Goal: Task Accomplishment & Management: Complete application form

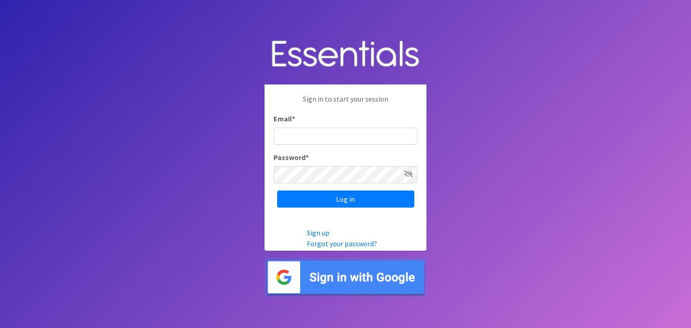
click at [360, 138] on input "Email *" at bounding box center [345, 136] width 144 height 17
click at [322, 276] on img at bounding box center [345, 277] width 162 height 39
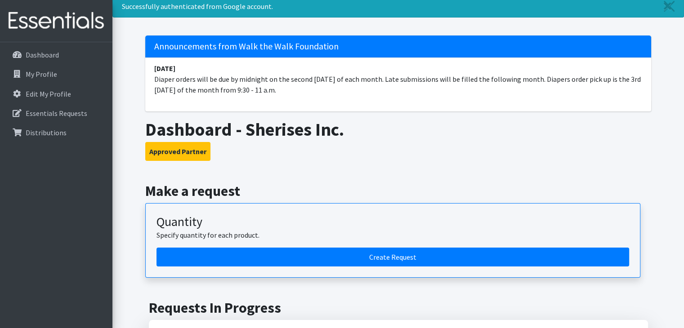
scroll to position [90, 0]
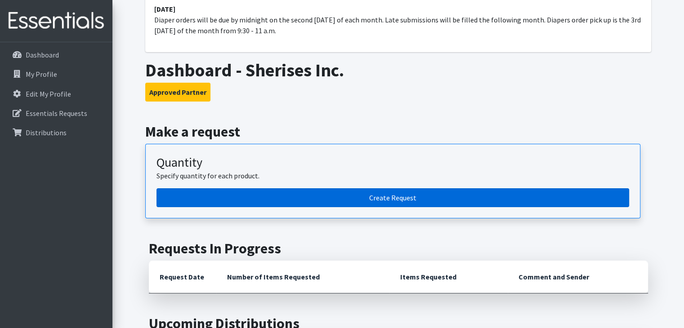
click at [308, 205] on link "Create Request" at bounding box center [392, 197] width 473 height 19
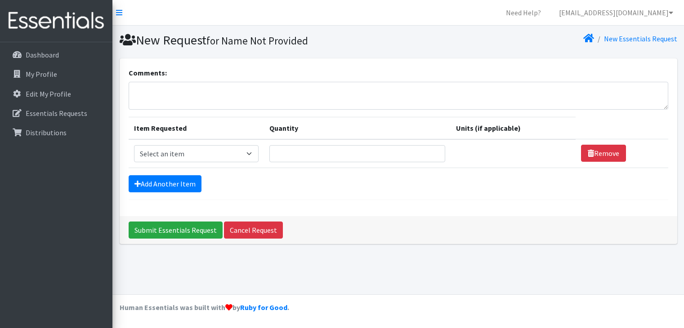
click at [310, 195] on form "Comments: Item Requested Quantity Units (if applicable) Item Requested Select a…" at bounding box center [399, 133] width 540 height 133
click at [192, 152] on select "Select an item Baby Wipes Diapers (Newborn). Diapers (Size 1) Diapers (Size 2) …" at bounding box center [196, 153] width 125 height 17
select select "14678"
click at [134, 145] on select "Select an item Baby Wipes Diapers (Newborn). Diapers (Size 1) Diapers (Size 2) …" at bounding box center [196, 153] width 125 height 17
click at [358, 142] on td "Quantity" at bounding box center [357, 153] width 187 height 29
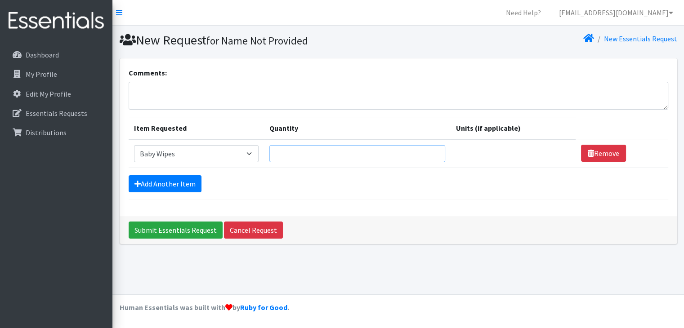
click at [356, 151] on input "Quantity" at bounding box center [357, 153] width 176 height 17
type input "100"
click at [446, 181] on div "Add Another Item" at bounding box center [399, 183] width 540 height 17
click at [168, 183] on link "Add Another Item" at bounding box center [165, 183] width 73 height 17
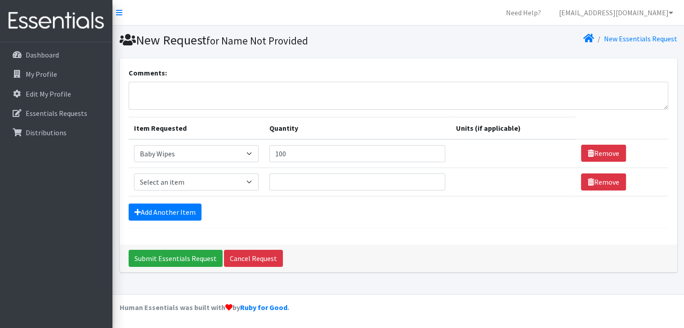
click at [216, 189] on td "Item Requested Select an item Baby Wipes Diapers (Newborn). Diapers (Size 1) Di…" at bounding box center [196, 182] width 135 height 28
click at [218, 180] on select "Select an item Baby Wipes Diapers (Newborn). Diapers (Size 1) Diapers (Size 2) …" at bounding box center [196, 182] width 125 height 17
select select "11547"
click at [134, 174] on select "Select an item Baby Wipes Diapers (Newborn). Diapers (Size 1) Diapers (Size 2) …" at bounding box center [196, 182] width 125 height 17
click at [299, 184] on input "Quantity" at bounding box center [357, 182] width 176 height 17
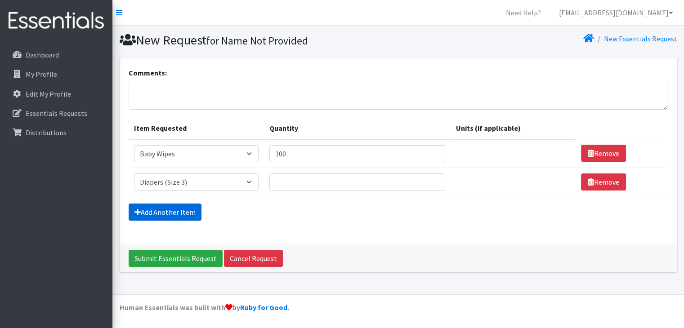
click at [188, 211] on link "Add Another Item" at bounding box center [165, 212] width 73 height 17
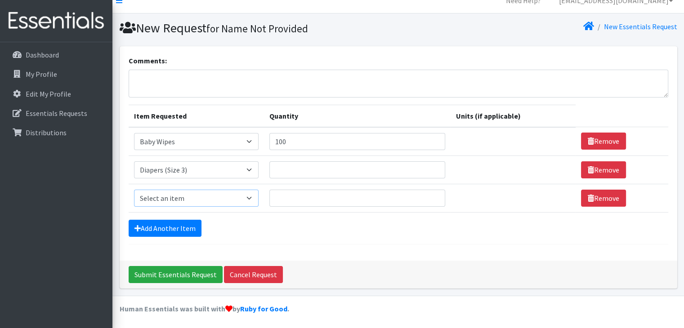
click at [235, 195] on select "Select an item Baby Wipes Diapers (Newborn). Diapers (Size 1) Diapers (Size 2) …" at bounding box center [196, 198] width 125 height 17
select select "11523"
click at [134, 190] on select "Select an item Baby Wipes Diapers (Newborn). Diapers (Size 1) Diapers (Size 2) …" at bounding box center [196, 198] width 125 height 17
click at [255, 80] on textarea "Comments:" at bounding box center [399, 84] width 540 height 28
paste textarea "Pullups 2t-3t, pull ups 4t-5t."
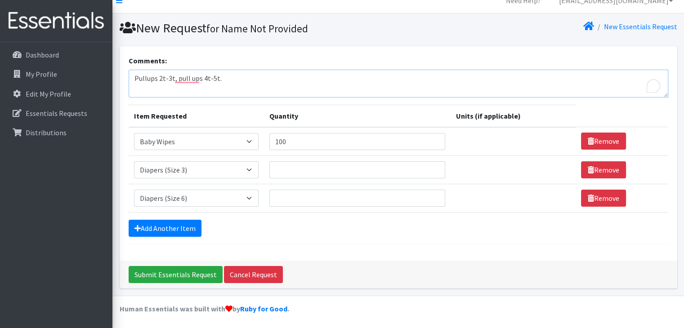
type textarea "Pullups 2t-3t, pull ups 4t-5t."
click at [372, 171] on input "Quantity" at bounding box center [357, 169] width 176 height 17
type input "25"
drag, startPoint x: 311, startPoint y: 200, endPoint x: 233, endPoint y: 110, distance: 118.9
click at [308, 202] on input "Quantity" at bounding box center [357, 198] width 176 height 17
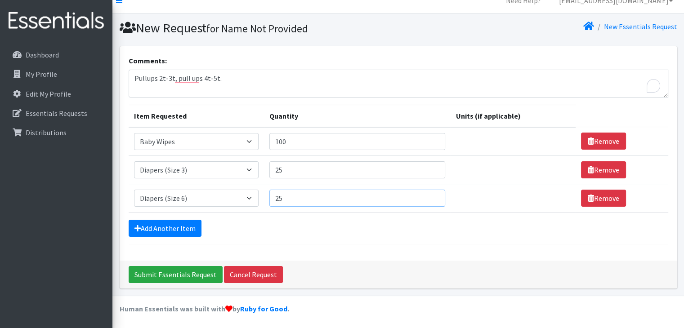
type input "25"
click at [413, 231] on div "Add Another Item" at bounding box center [399, 228] width 540 height 17
click at [260, 74] on textarea "Pullups 2t-3t, pull ups 4t-5t." at bounding box center [399, 84] width 540 height 28
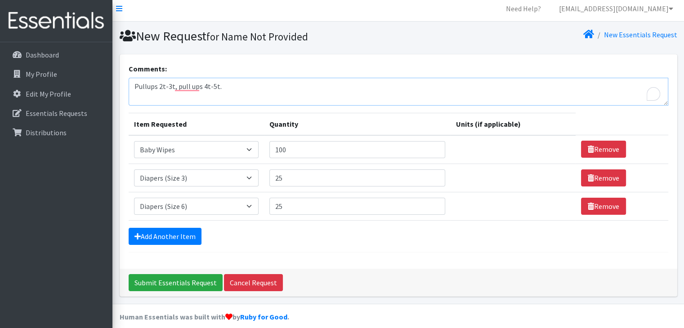
scroll to position [0, 0]
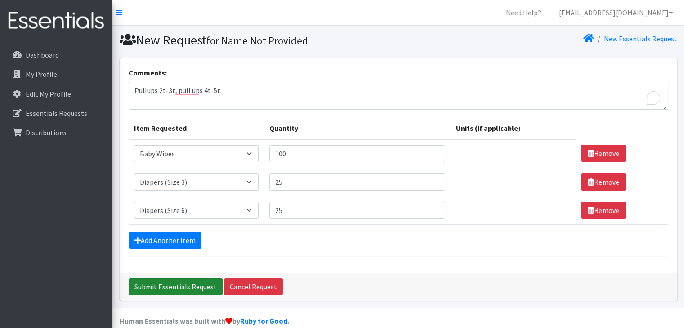
click at [174, 281] on input "Submit Essentials Request" at bounding box center [176, 286] width 94 height 17
click at [175, 281] on input "Submit Essentials Request" at bounding box center [176, 286] width 94 height 17
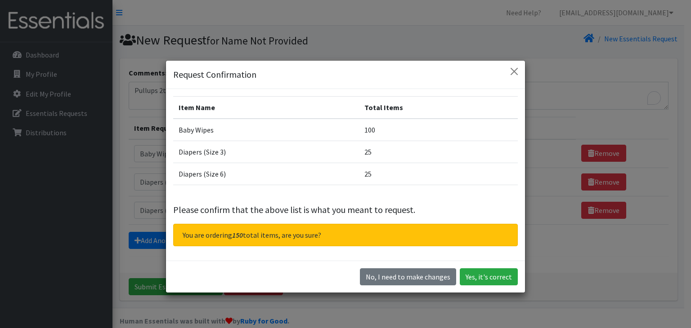
click at [500, 263] on div "No, I need to make changes Yes, it's correct" at bounding box center [345, 277] width 359 height 32
click at [491, 276] on button "Yes, it's correct" at bounding box center [489, 276] width 58 height 17
